Goal: Information Seeking & Learning: Learn about a topic

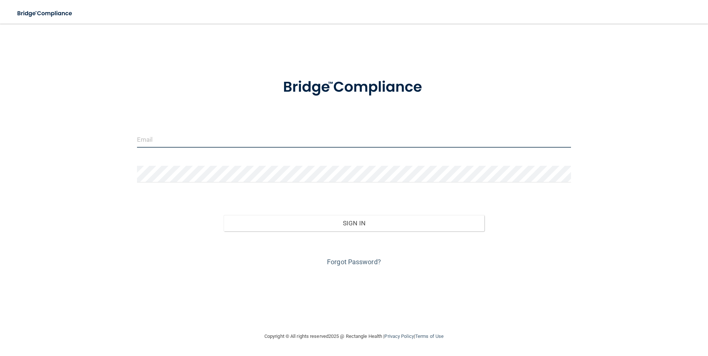
click at [209, 141] on input "email" at bounding box center [354, 139] width 434 height 17
type input "k"
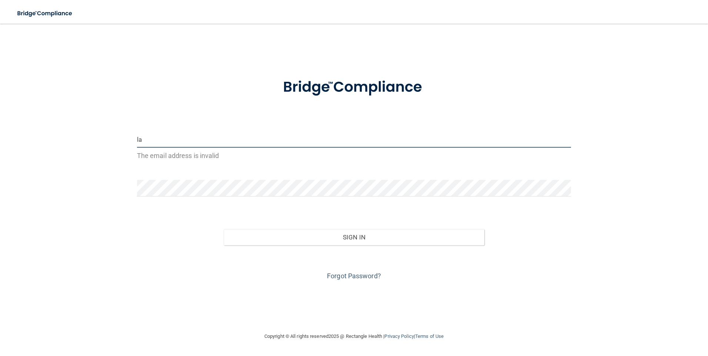
type input "[PERSON_NAME][EMAIL_ADDRESS][DOMAIN_NAME]"
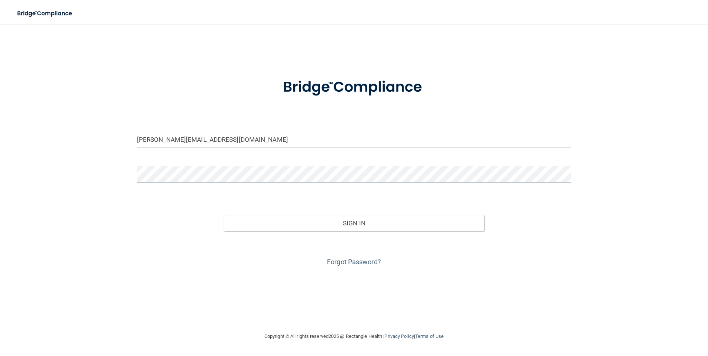
click at [131, 175] on div at bounding box center [353, 177] width 445 height 22
click at [224, 215] on button "Sign In" at bounding box center [354, 223] width 261 height 16
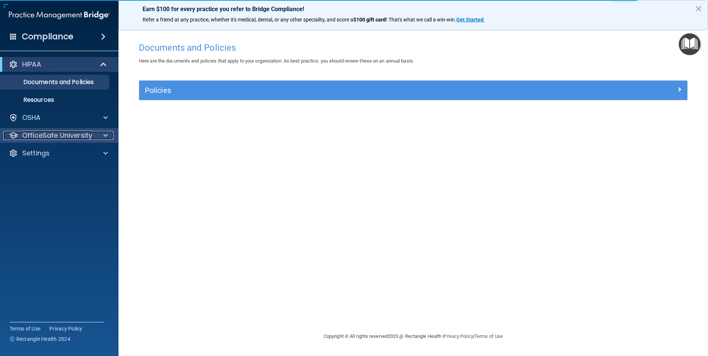
click at [53, 137] on p "OfficeSafe University" at bounding box center [57, 135] width 70 height 9
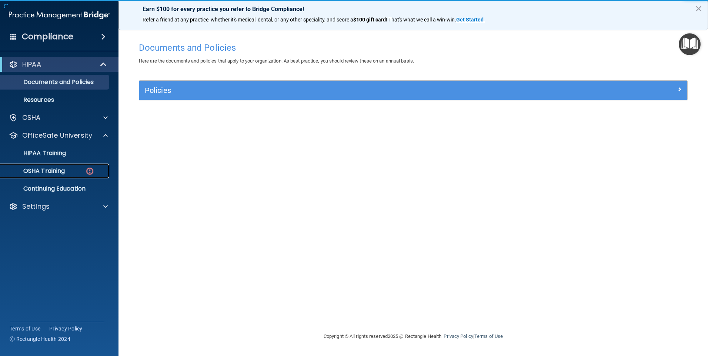
click at [41, 171] on p "OSHA Training" at bounding box center [35, 170] width 60 height 7
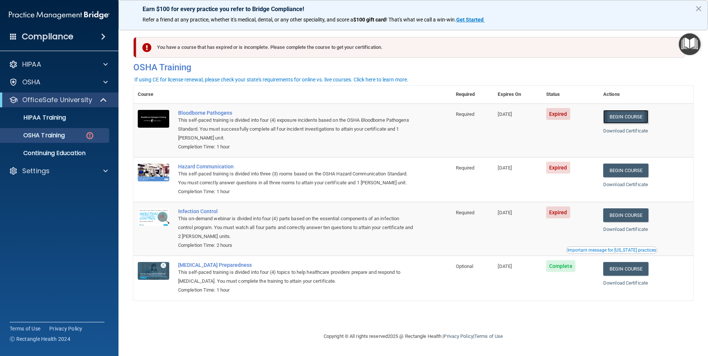
click at [636, 117] on link "Begin Course" at bounding box center [625, 117] width 45 height 14
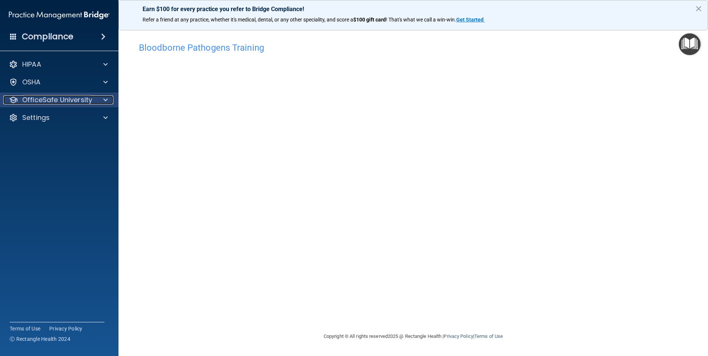
click at [51, 101] on p "OfficeSafe University" at bounding box center [57, 100] width 70 height 9
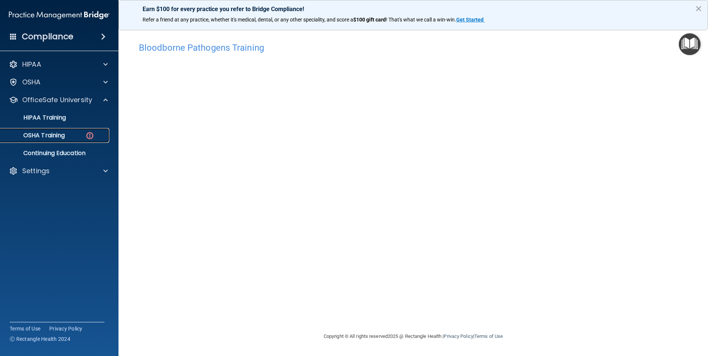
click at [61, 134] on p "OSHA Training" at bounding box center [35, 135] width 60 height 7
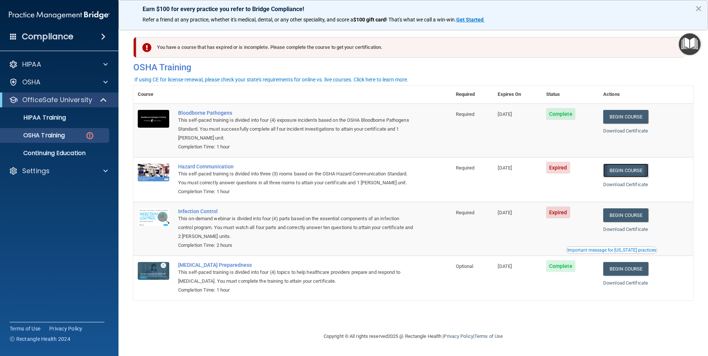
click at [628, 172] on link "Begin Course" at bounding box center [625, 171] width 45 height 14
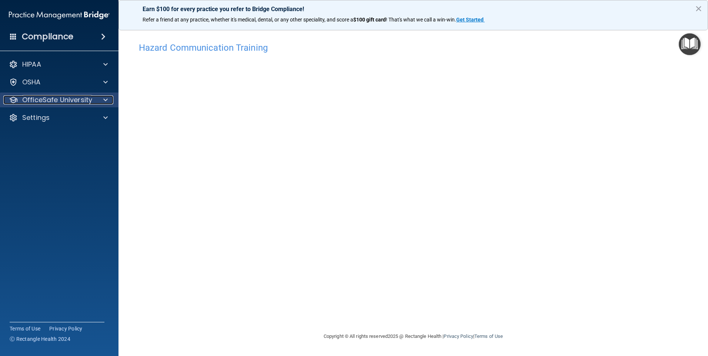
click at [57, 98] on p "OfficeSafe University" at bounding box center [57, 100] width 70 height 9
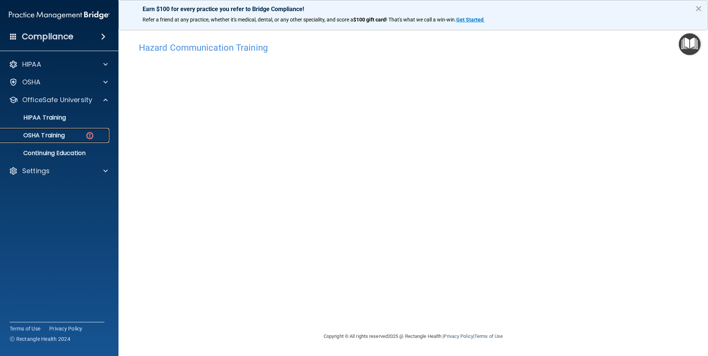
click at [55, 133] on p "OSHA Training" at bounding box center [35, 135] width 60 height 7
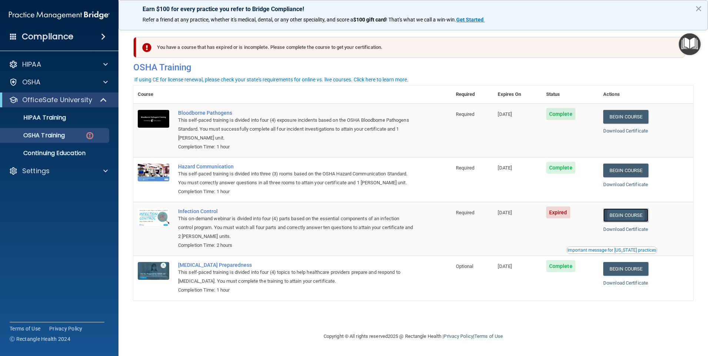
click at [630, 220] on link "Begin Course" at bounding box center [625, 215] width 45 height 14
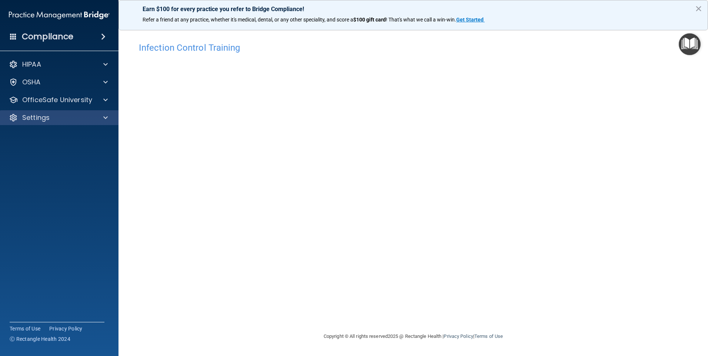
click at [43, 123] on div "Settings" at bounding box center [59, 117] width 119 height 15
click at [37, 116] on p "Settings" at bounding box center [35, 117] width 27 height 9
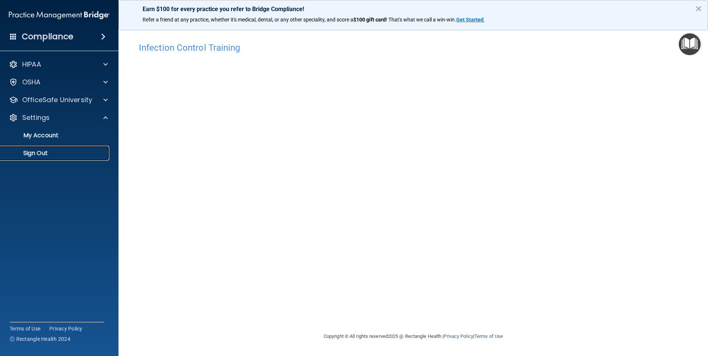
click at [41, 154] on p "Sign Out" at bounding box center [55, 153] width 101 height 7
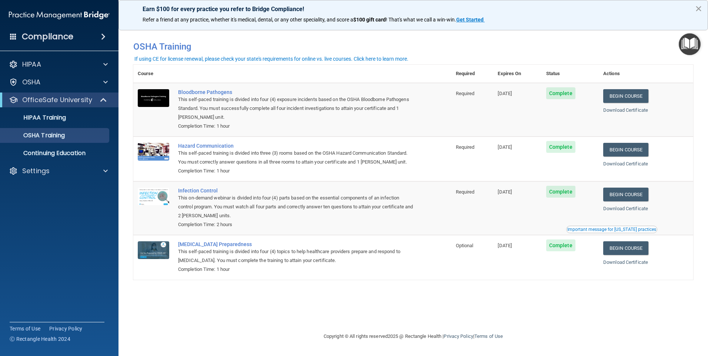
click at [696, 11] on button "×" at bounding box center [698, 9] width 7 height 12
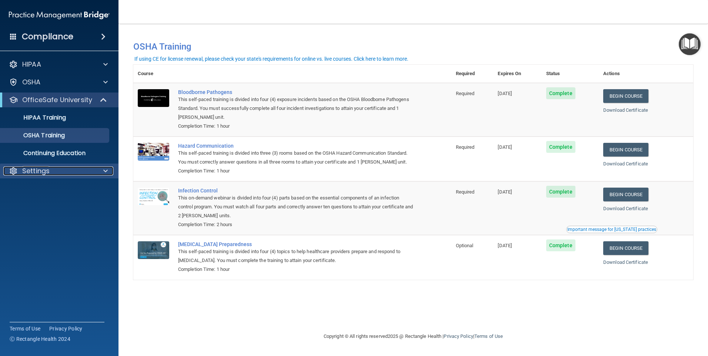
click at [51, 171] on div "Settings" at bounding box center [49, 171] width 92 height 9
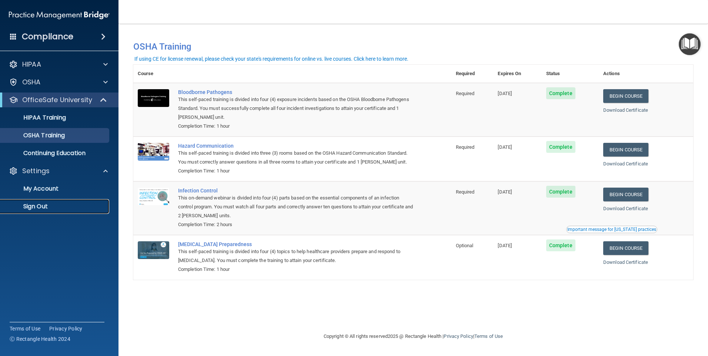
click at [38, 207] on p "Sign Out" at bounding box center [55, 206] width 101 height 7
